Goal: Find specific page/section: Find specific page/section

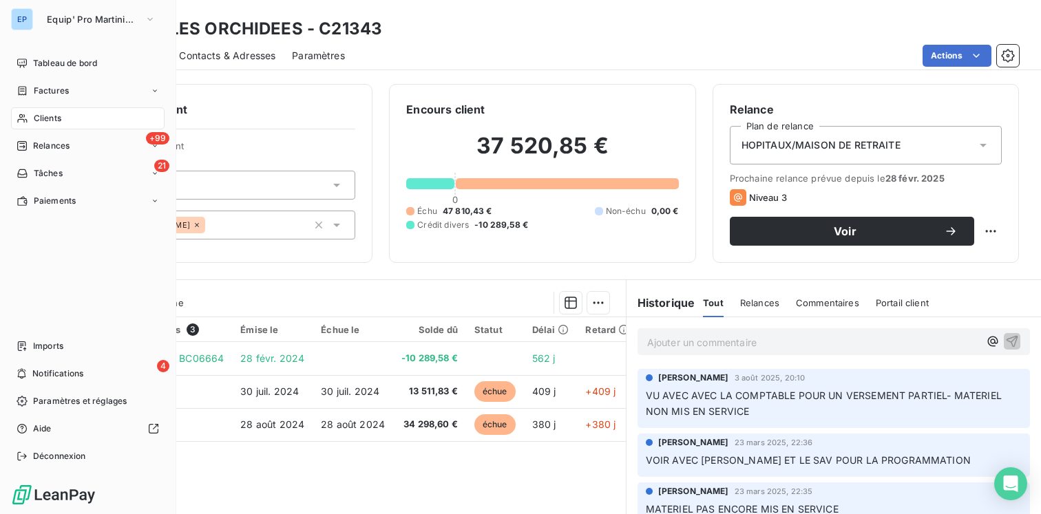
scroll to position [39, 0]
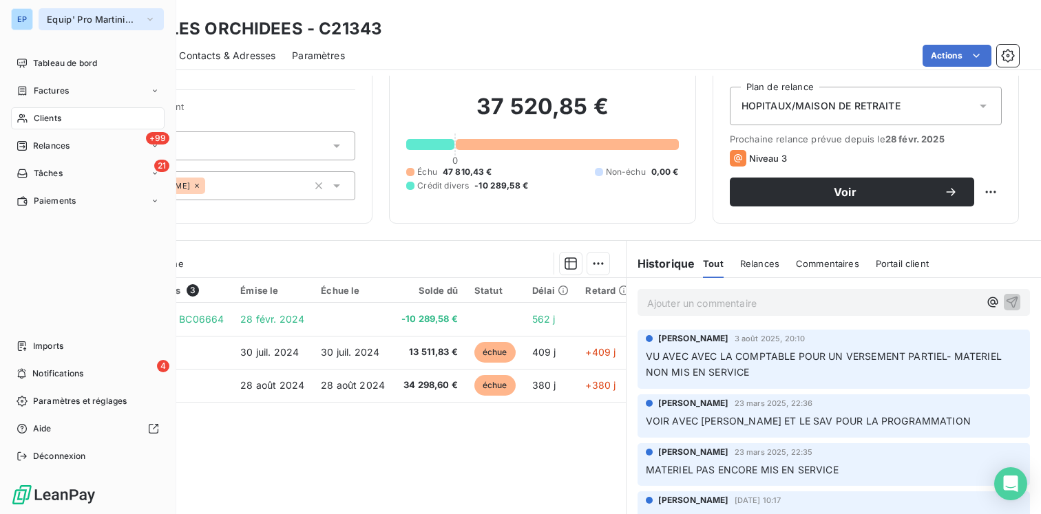
click at [113, 13] on button "Equip' Pro Martinique" at bounding box center [101, 19] width 125 height 22
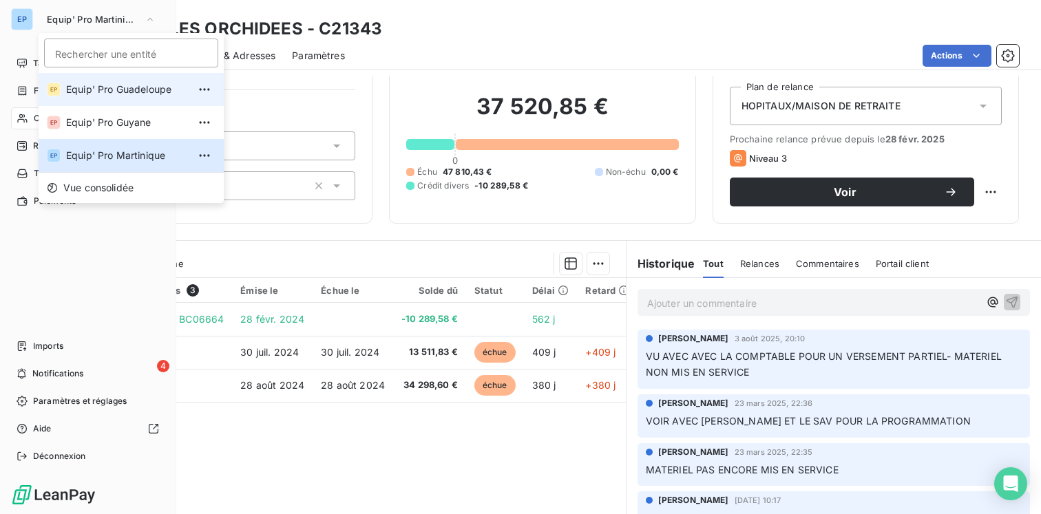
click at [107, 84] on span "Equip' Pro Guadeloupe" at bounding box center [127, 90] width 122 height 14
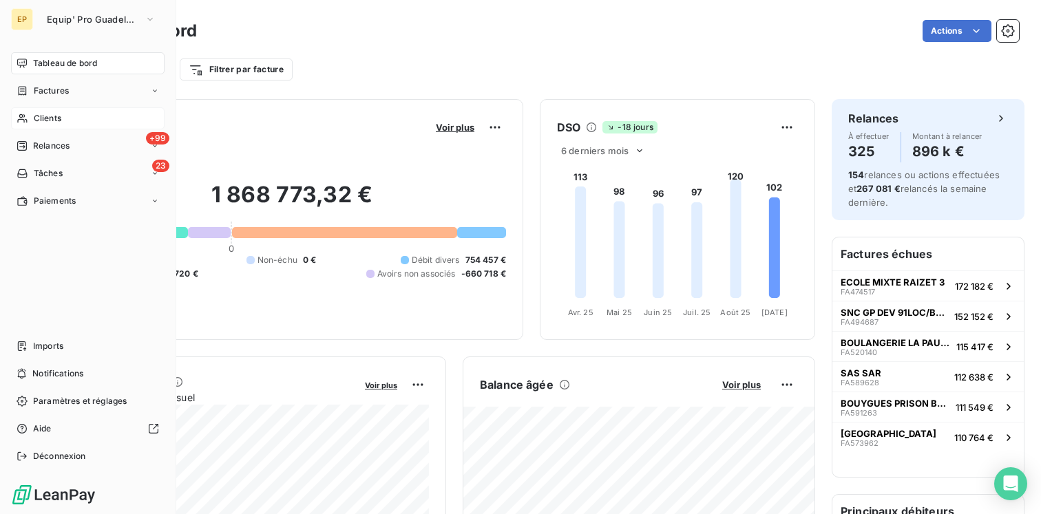
click at [67, 120] on div "Clients" at bounding box center [88, 118] width 154 height 22
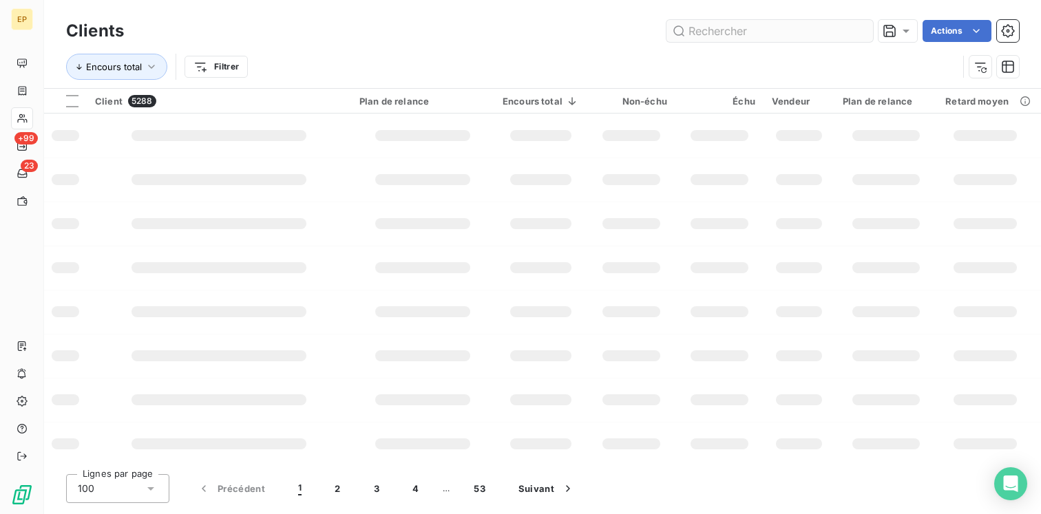
click at [737, 36] on input "text" at bounding box center [769, 31] width 207 height 22
type input "t"
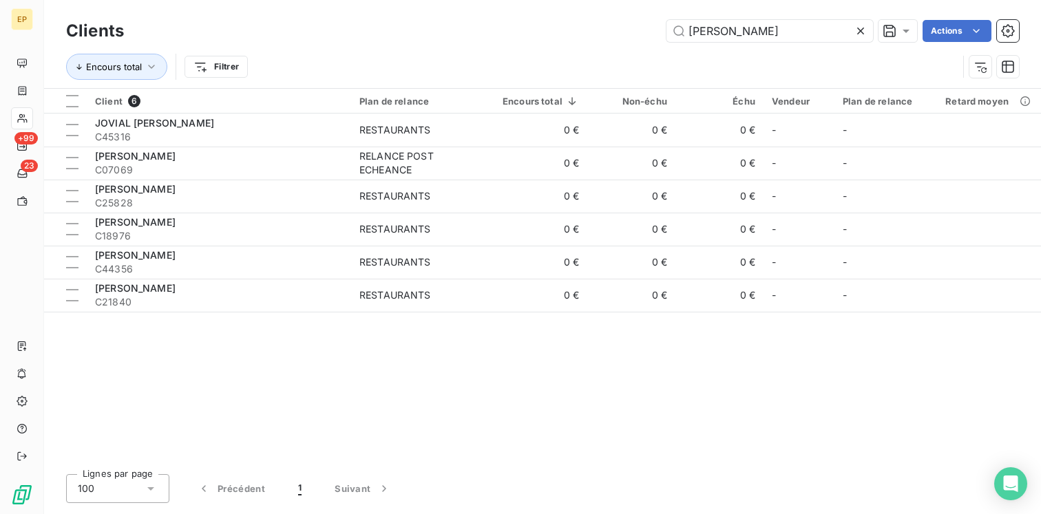
drag, startPoint x: 726, startPoint y: 34, endPoint x: 657, endPoint y: 34, distance: 69.5
click at [657, 34] on div "[PERSON_NAME] Actions" at bounding box center [579, 31] width 878 height 22
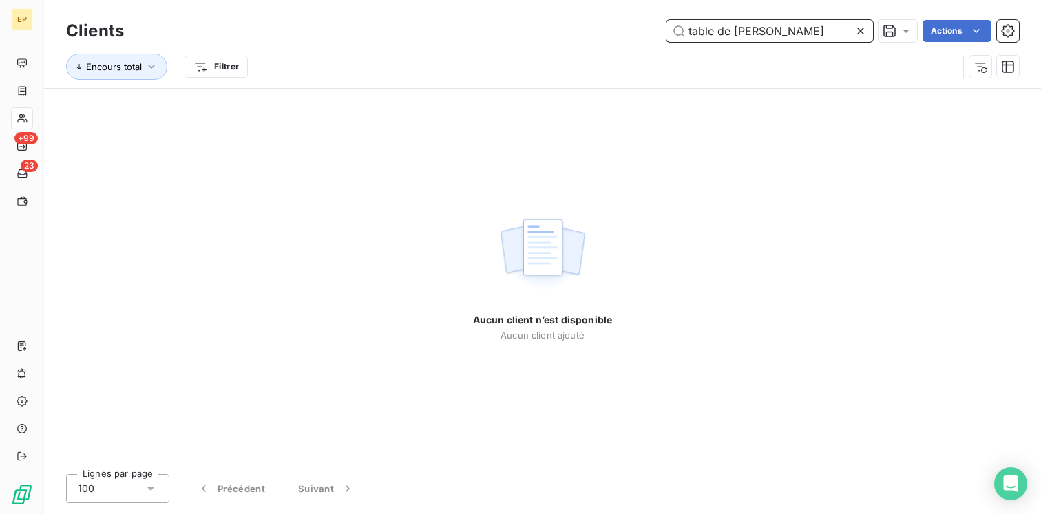
drag, startPoint x: 790, startPoint y: 30, endPoint x: 567, endPoint y: 30, distance: 223.0
click at [568, 30] on div "table de [PERSON_NAME] Actions" at bounding box center [579, 31] width 878 height 22
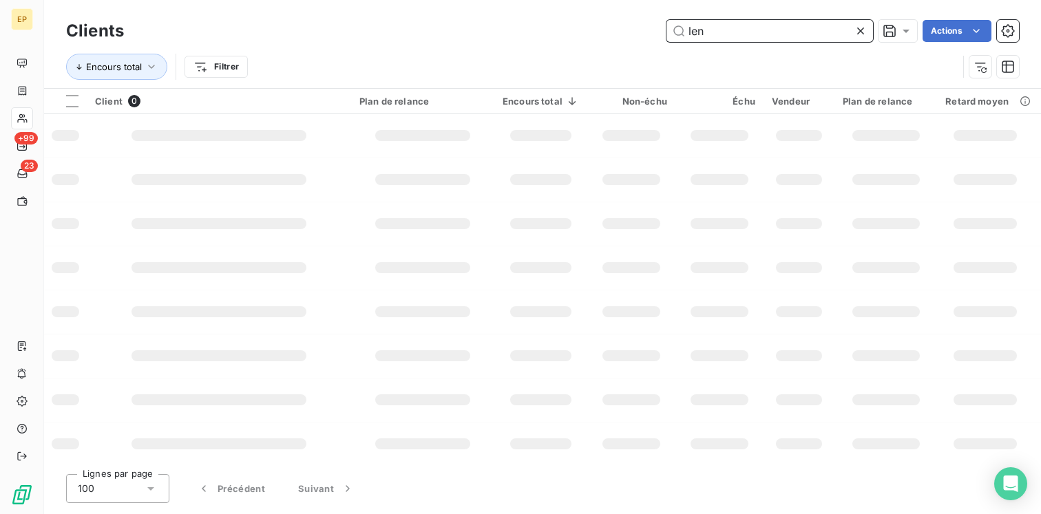
type input "[PERSON_NAME]"
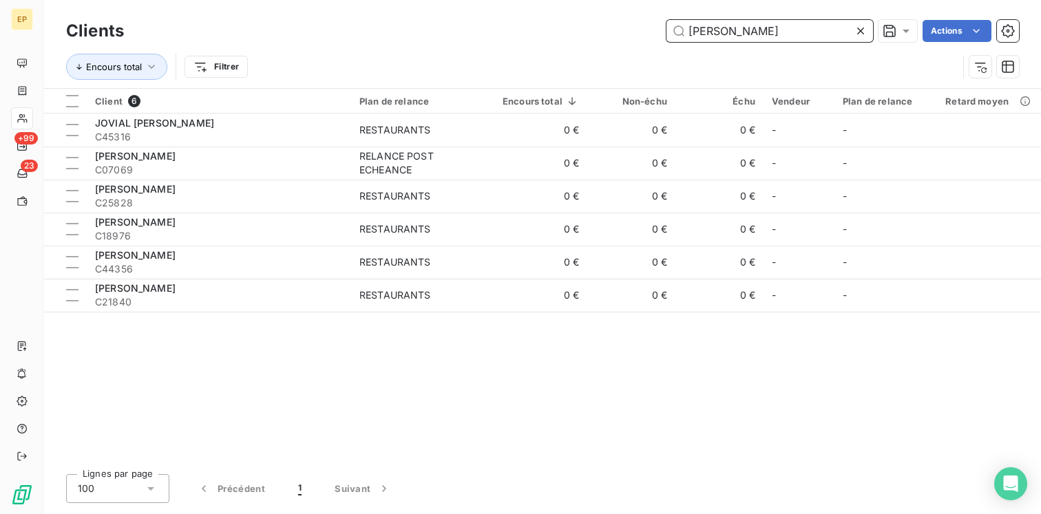
drag, startPoint x: 761, startPoint y: 35, endPoint x: 646, endPoint y: 35, distance: 115.6
click at [646, 35] on div "[PERSON_NAME] Actions" at bounding box center [579, 31] width 878 height 22
